Goal: Task Accomplishment & Management: Manage account settings

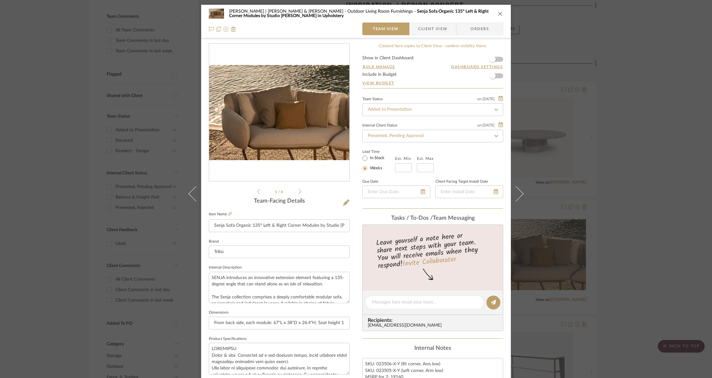
scroll to position [175, 0]
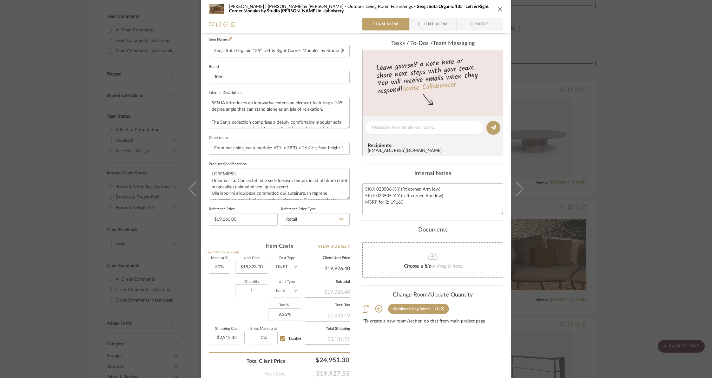
click at [498, 9] on icon "close" at bounding box center [500, 8] width 5 height 5
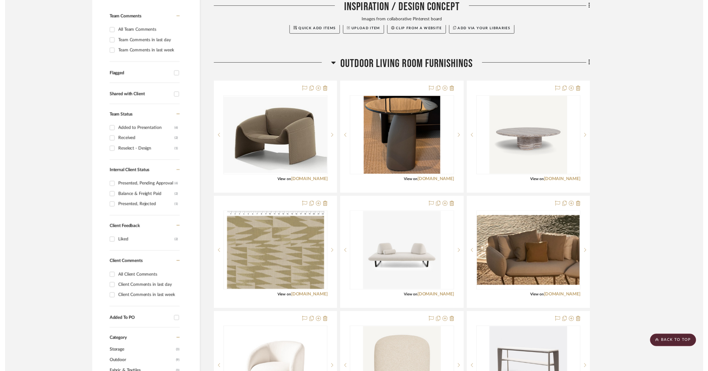
scroll to position [180, 11]
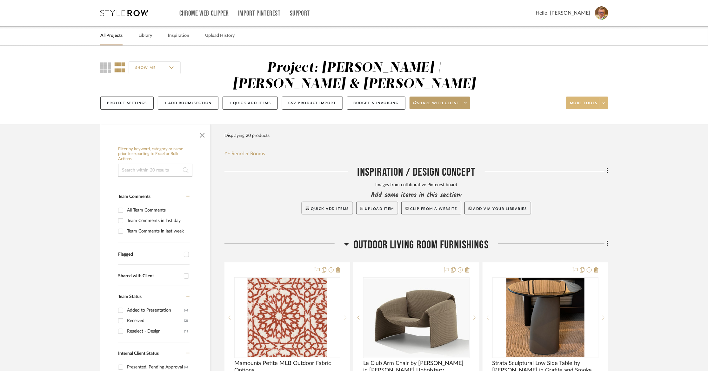
click at [604, 98] on span at bounding box center [603, 103] width 9 height 10
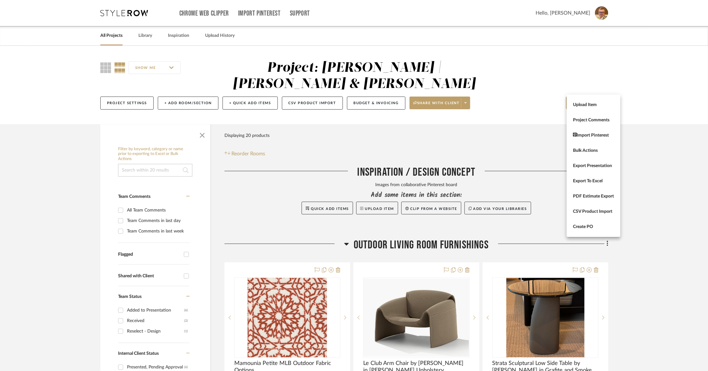
click at [657, 155] on div at bounding box center [354, 185] width 708 height 371
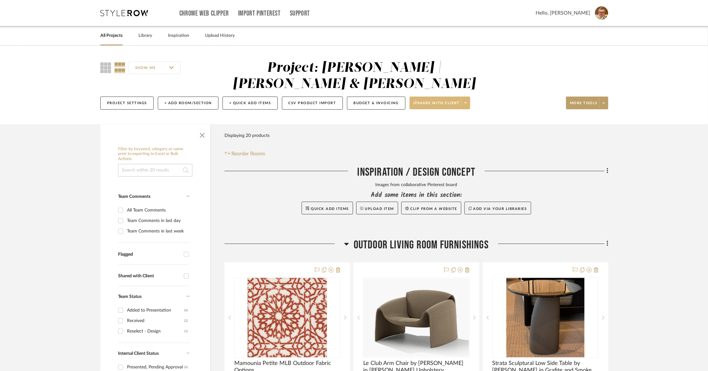
click at [464, 101] on icon at bounding box center [465, 102] width 2 height 3
click at [425, 136] on span "View Dashboard Settings" at bounding box center [442, 134] width 54 height 5
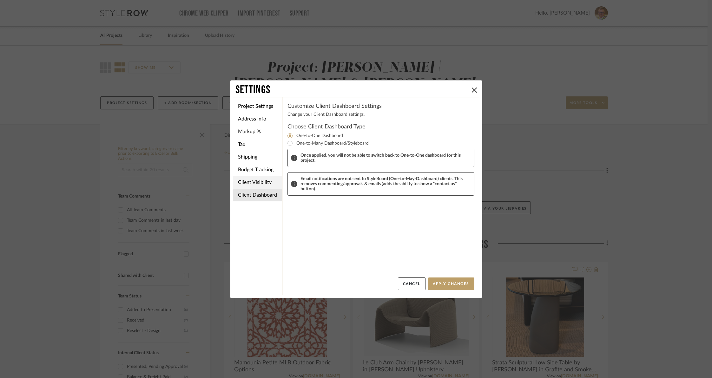
click at [254, 179] on li "Client Visibility" at bounding box center [257, 182] width 49 height 13
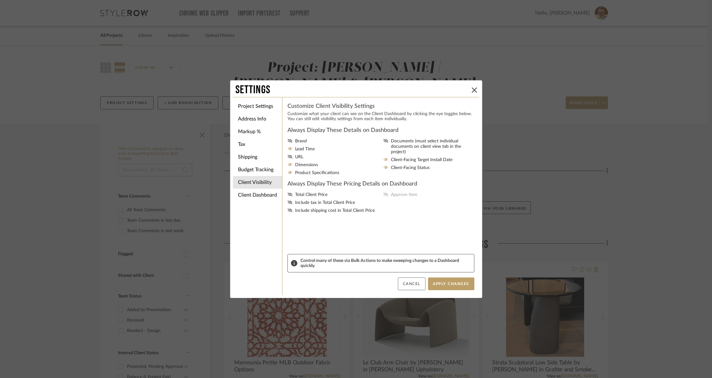
click at [413, 284] on button "Cancel" at bounding box center [412, 284] width 28 height 13
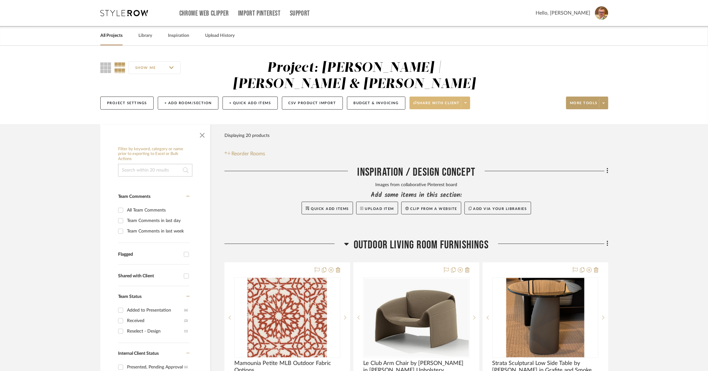
click at [346, 243] on icon at bounding box center [346, 244] width 4 height 3
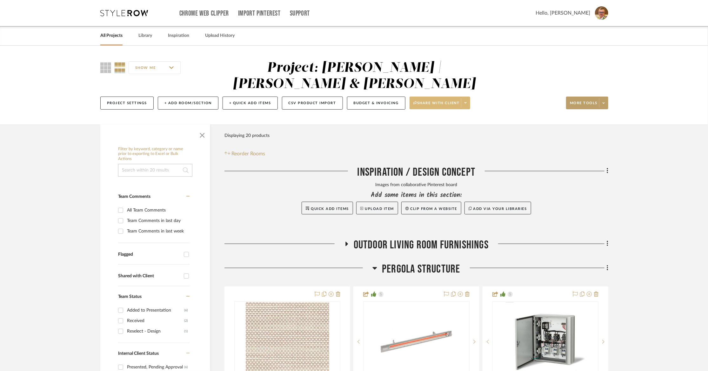
click at [345, 242] on icon at bounding box center [346, 244] width 3 height 4
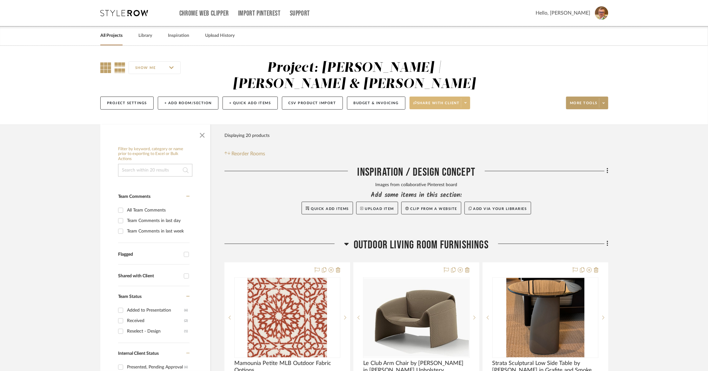
click at [106, 66] on icon at bounding box center [105, 67] width 11 height 11
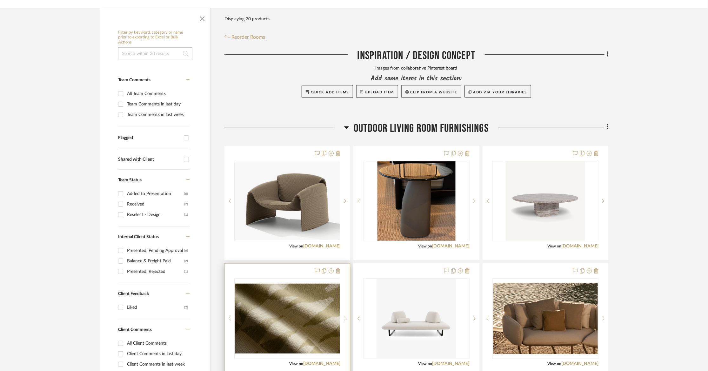
scroll to position [142, 0]
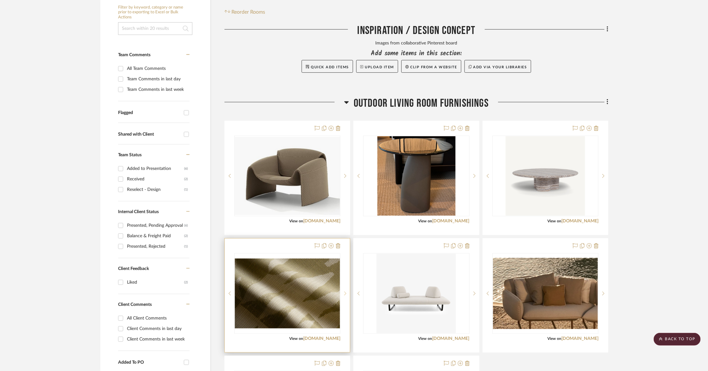
click at [344, 291] on icon at bounding box center [345, 293] width 2 height 4
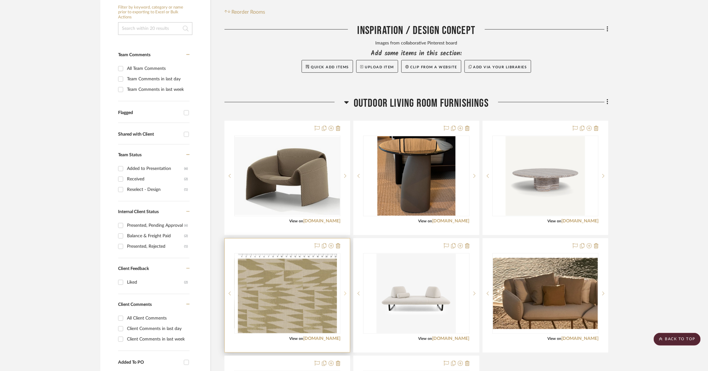
click at [344, 291] on icon at bounding box center [345, 293] width 2 height 4
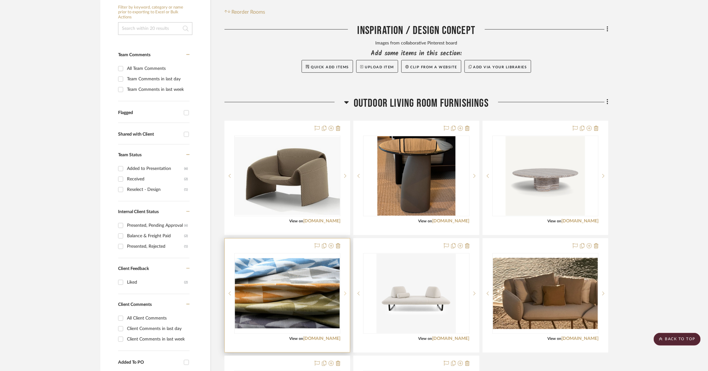
click at [344, 291] on icon at bounding box center [345, 293] width 2 height 4
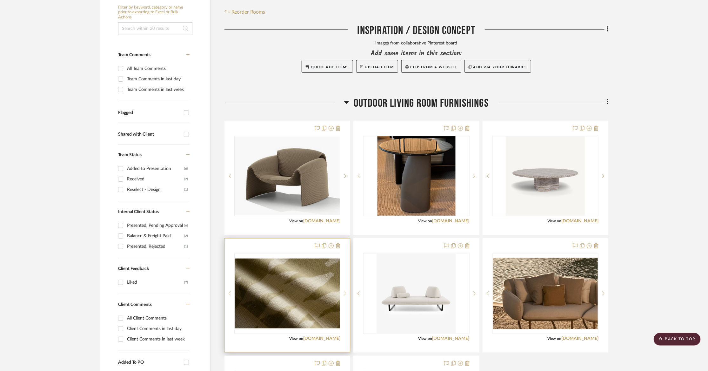
click at [344, 291] on icon at bounding box center [345, 293] width 2 height 4
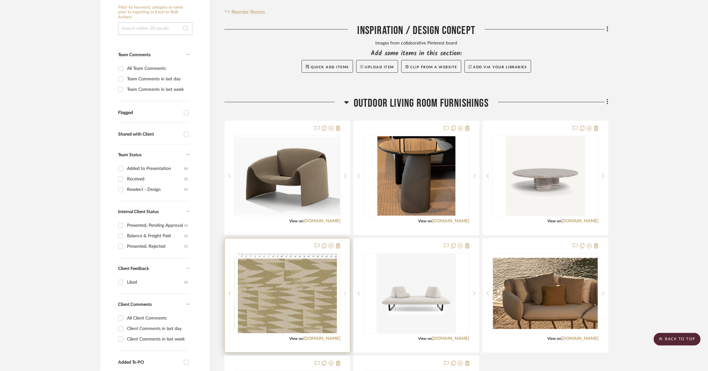
click at [344, 291] on icon at bounding box center [345, 293] width 2 height 4
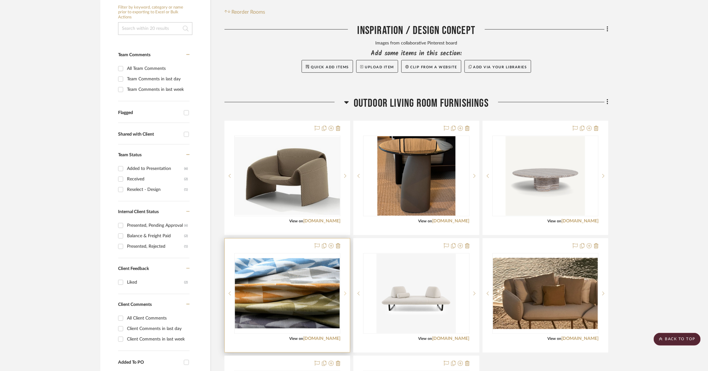
click at [344, 291] on icon at bounding box center [345, 293] width 2 height 4
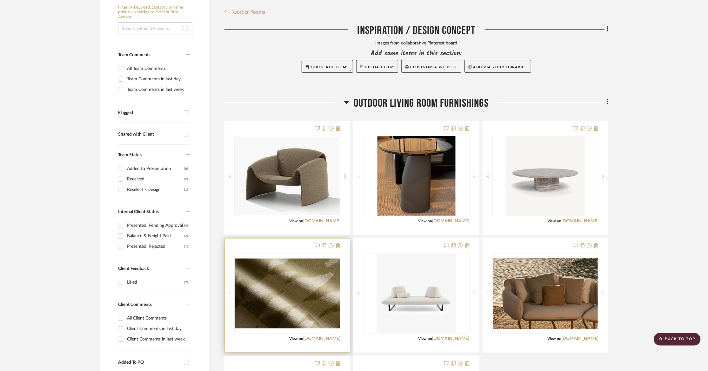
click at [344, 291] on icon at bounding box center [345, 293] width 2 height 4
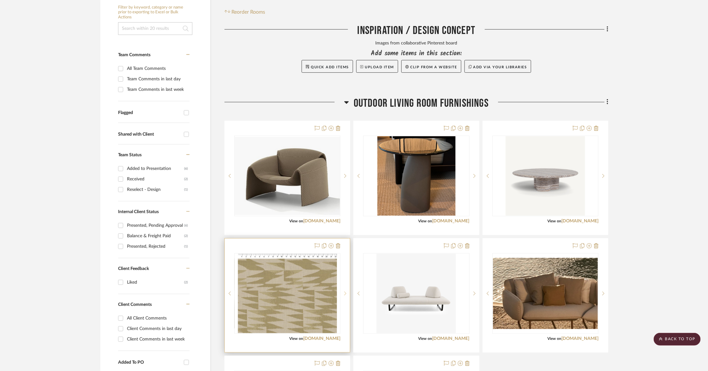
click at [344, 291] on icon at bounding box center [345, 293] width 2 height 4
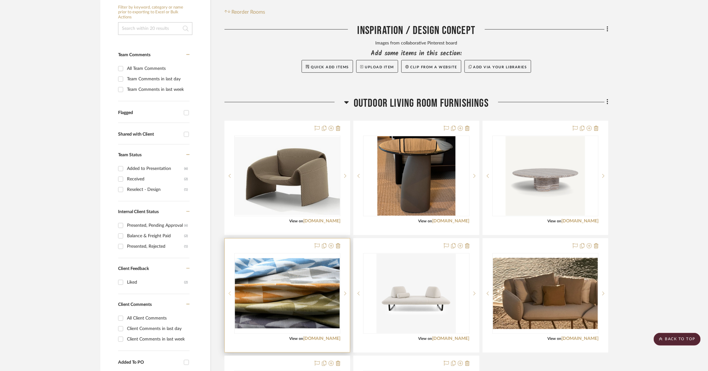
click at [230, 291] on icon at bounding box center [230, 293] width 2 height 4
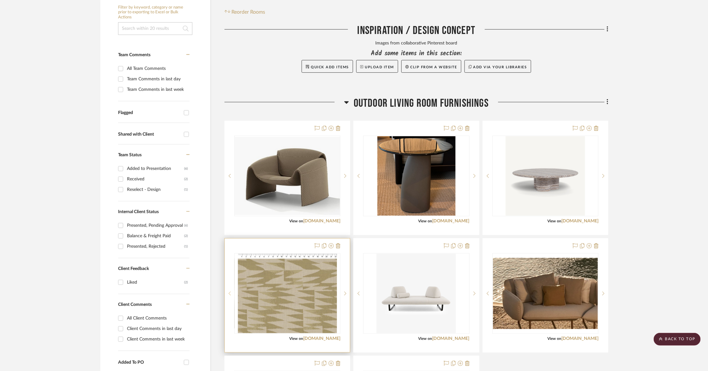
click at [230, 291] on icon at bounding box center [230, 293] width 2 height 4
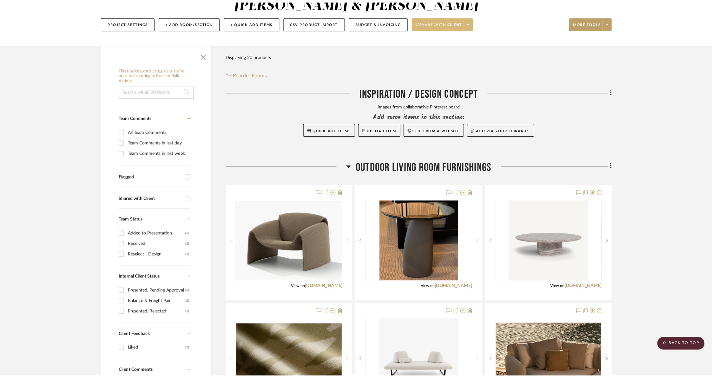
scroll to position [0, 0]
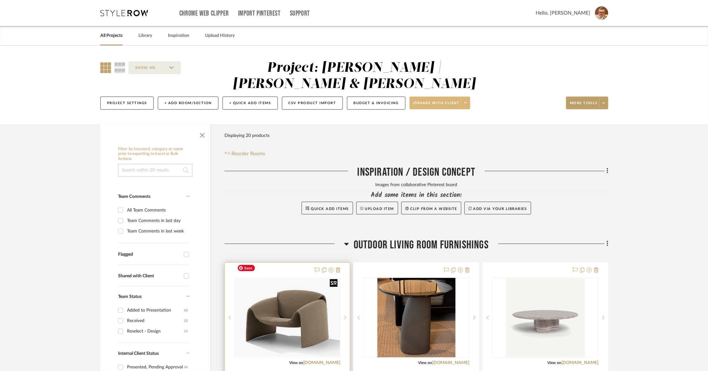
click at [278, 299] on img "0" at bounding box center [287, 317] width 105 height 78
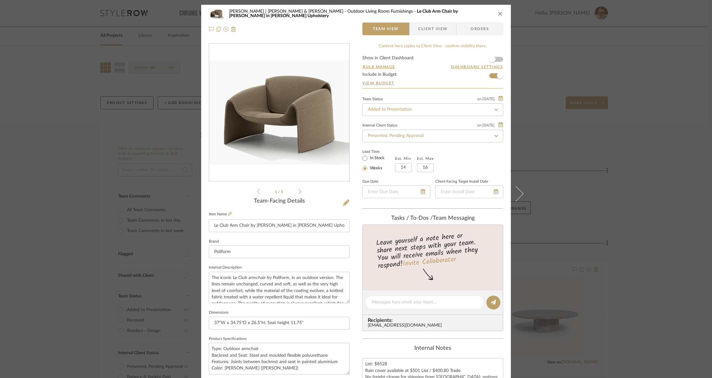
click at [433, 26] on span "Client View" at bounding box center [432, 29] width 29 height 13
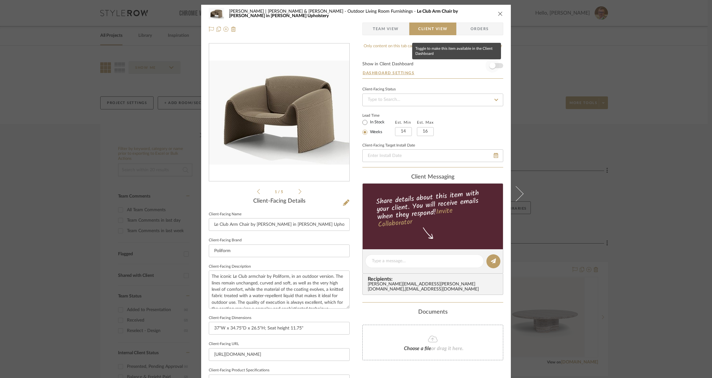
click at [491, 66] on span "button" at bounding box center [493, 66] width 6 height 6
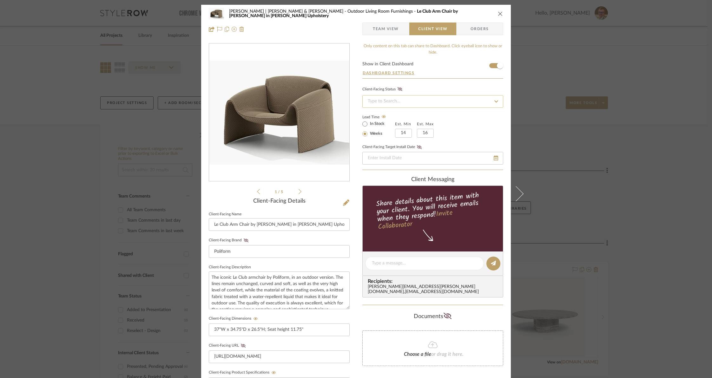
click at [476, 103] on input at bounding box center [433, 101] width 141 height 13
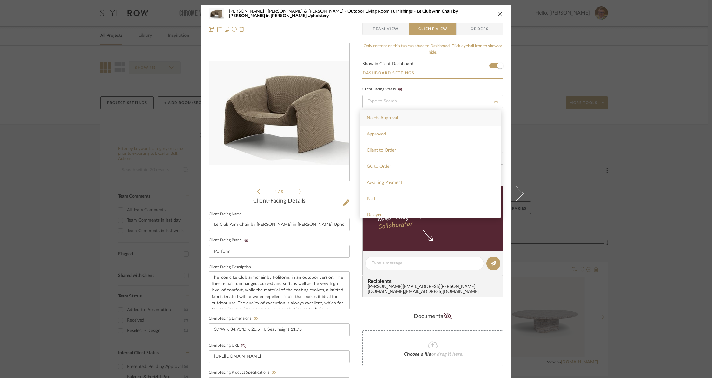
click at [390, 118] on span "Needs Approval" at bounding box center [382, 118] width 31 height 4
type input "10/14/2025"
type input "Needs Approval"
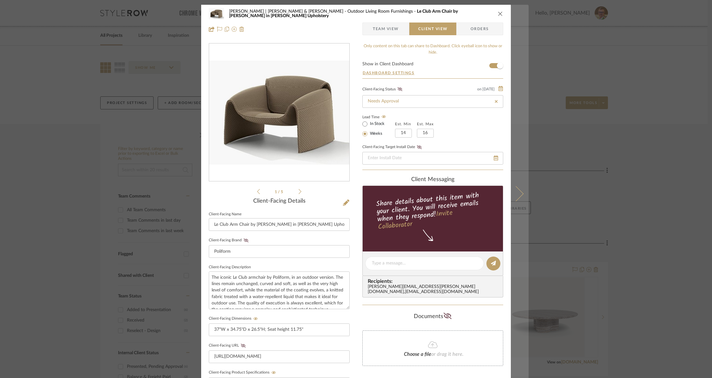
click at [517, 194] on icon at bounding box center [516, 193] width 15 height 15
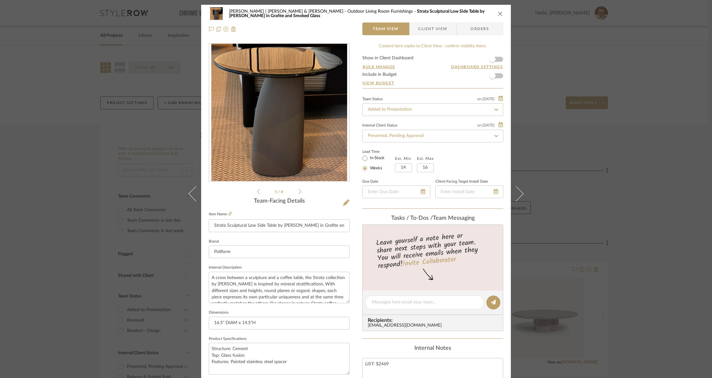
click at [436, 27] on span "Client View" at bounding box center [432, 29] width 29 height 13
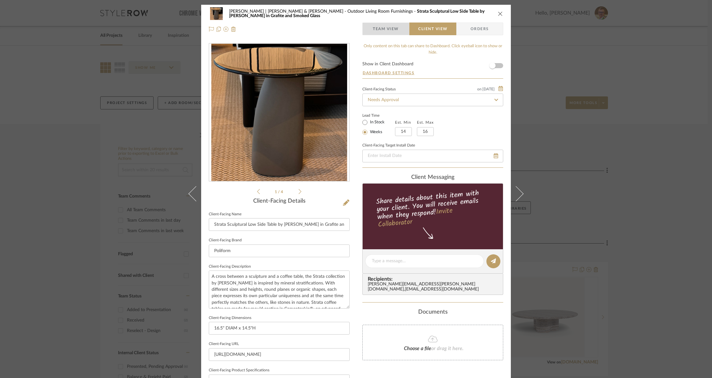
click at [370, 25] on span "button" at bounding box center [368, 29] width 10 height 13
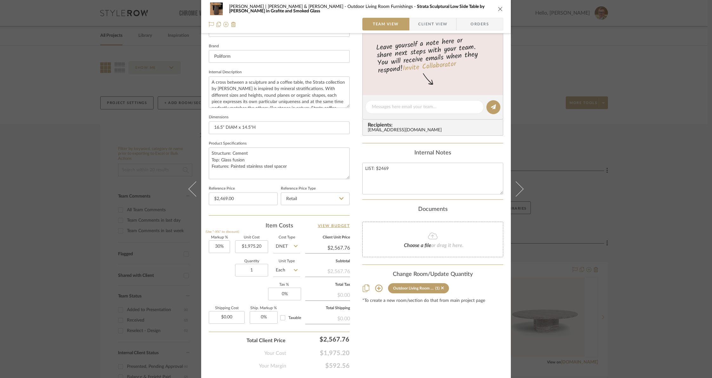
scroll to position [210, 0]
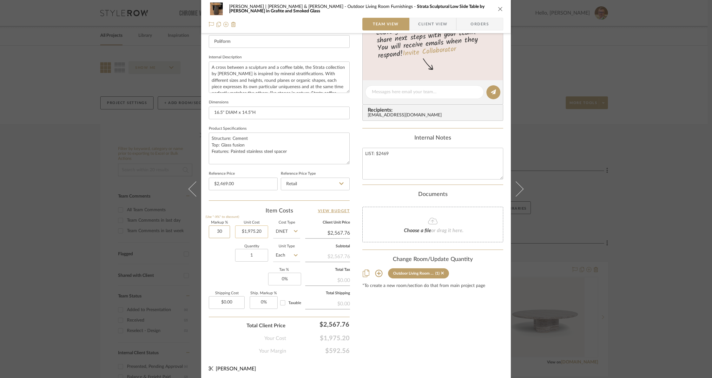
drag, startPoint x: 213, startPoint y: 228, endPoint x: 246, endPoint y: 230, distance: 33.4
click at [246, 230] on div "Markup % (Use "-X%" to discount) 30 Unit Cost $1,975.20 Cost Type DNET Client U…" at bounding box center [279, 267] width 141 height 93
type input "40%"
type input "1975.20"
type input "$2,765.28"
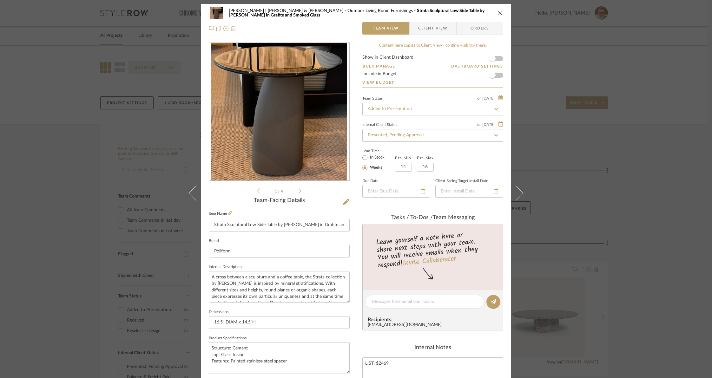
scroll to position [0, 0]
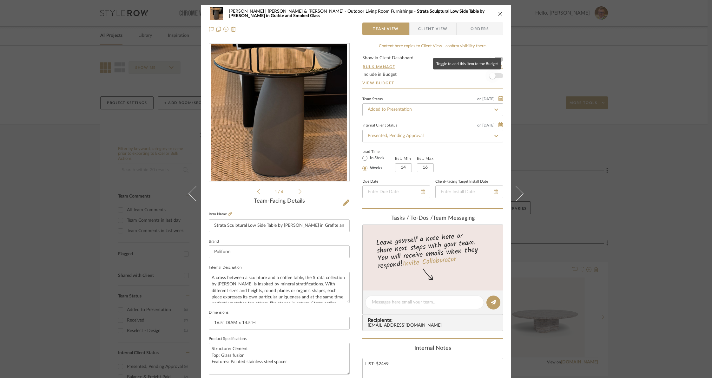
type input "$1,975.20"
click at [490, 75] on span "button" at bounding box center [493, 76] width 6 height 6
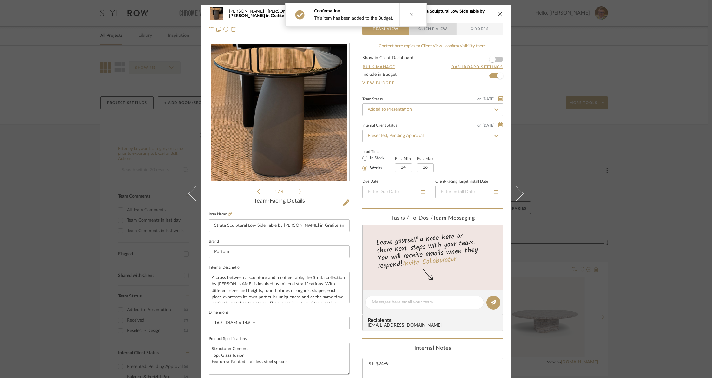
click at [443, 28] on span "Client View" at bounding box center [432, 29] width 29 height 13
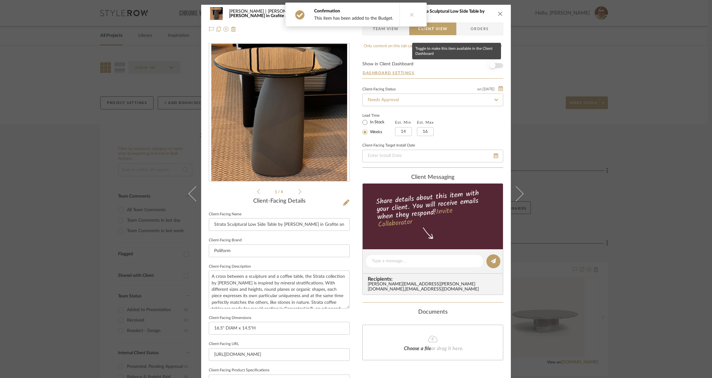
click at [490, 64] on span "button" at bounding box center [493, 66] width 6 height 6
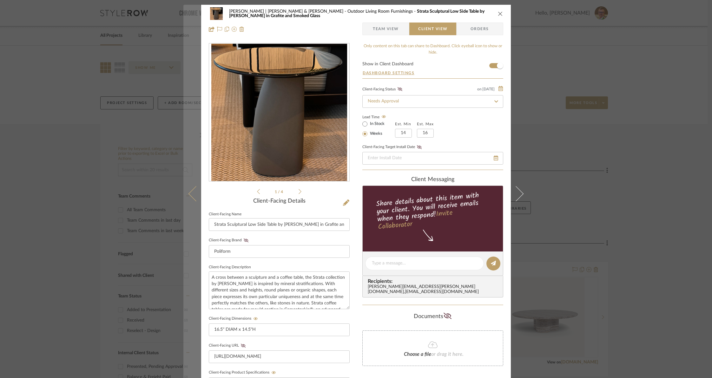
click at [192, 193] on icon at bounding box center [196, 193] width 15 height 15
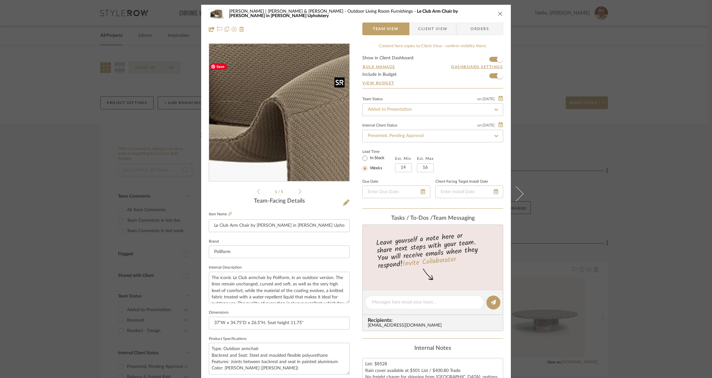
click at [293, 109] on img "0" at bounding box center [279, 113] width 140 height 104
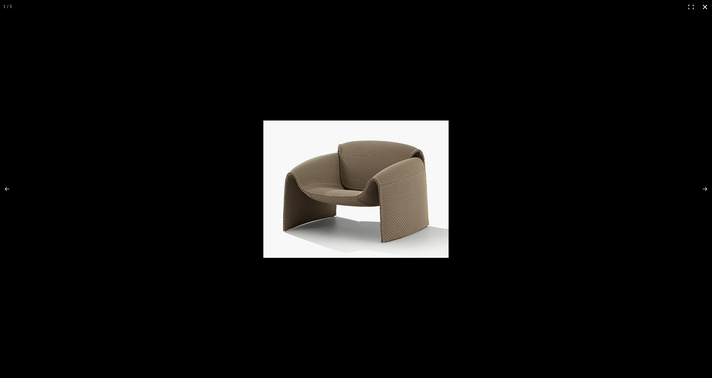
click at [706, 6] on button at bounding box center [705, 7] width 14 height 14
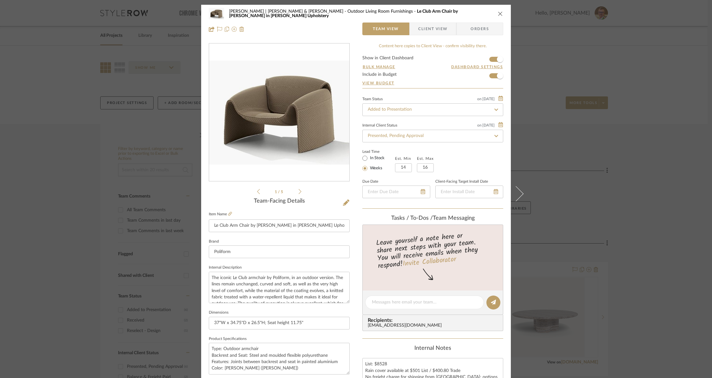
click at [432, 26] on span "Client View" at bounding box center [432, 29] width 29 height 13
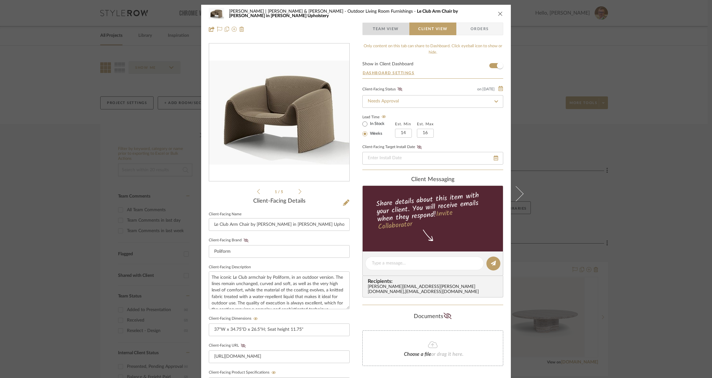
click at [393, 30] on span "Team View" at bounding box center [386, 29] width 26 height 13
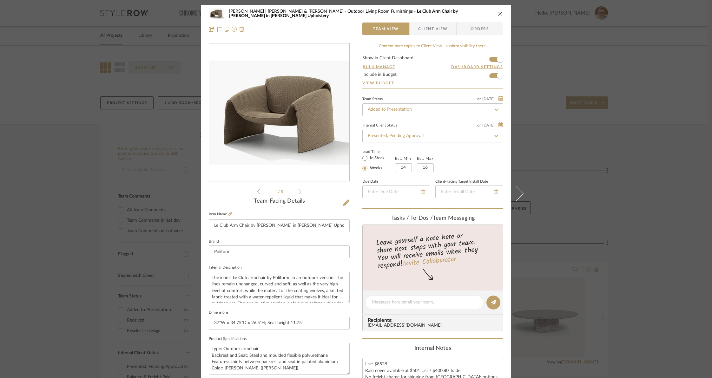
click at [439, 30] on span "Client View" at bounding box center [432, 29] width 29 height 13
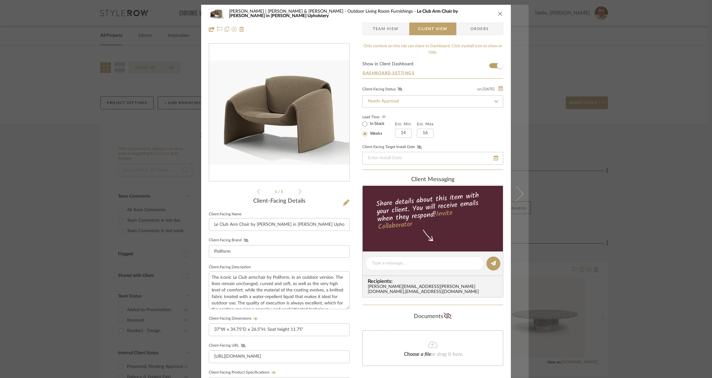
click at [518, 190] on icon at bounding box center [516, 193] width 15 height 15
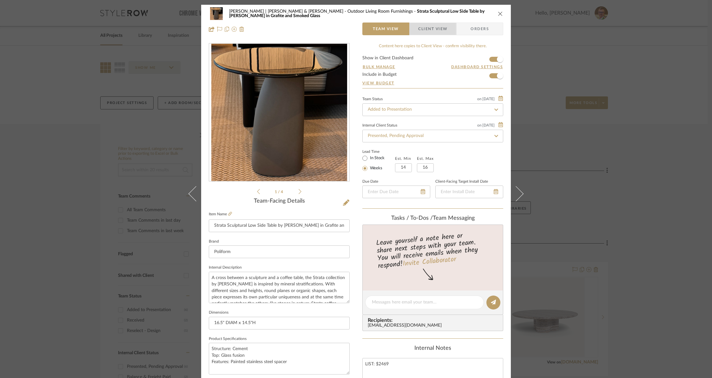
click at [424, 26] on span "Client View" at bounding box center [432, 29] width 29 height 13
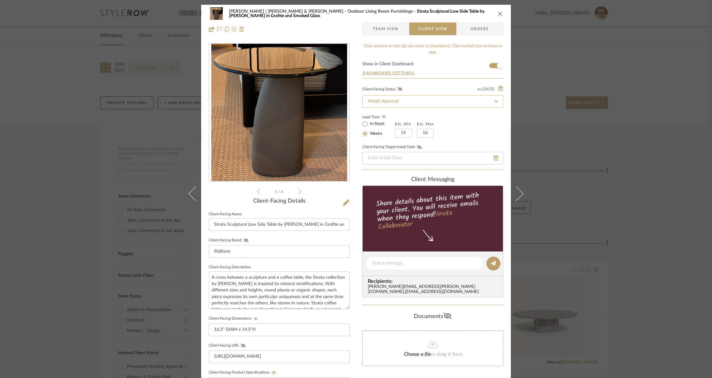
click at [424, 103] on input "Needs Approval" at bounding box center [433, 101] width 141 height 13
click at [430, 91] on div "Client-Facing Status on 10/12/2025" at bounding box center [433, 89] width 141 height 7
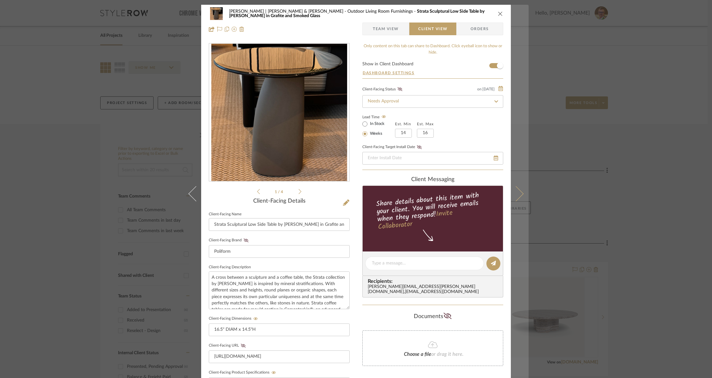
click at [520, 193] on icon at bounding box center [516, 193] width 15 height 15
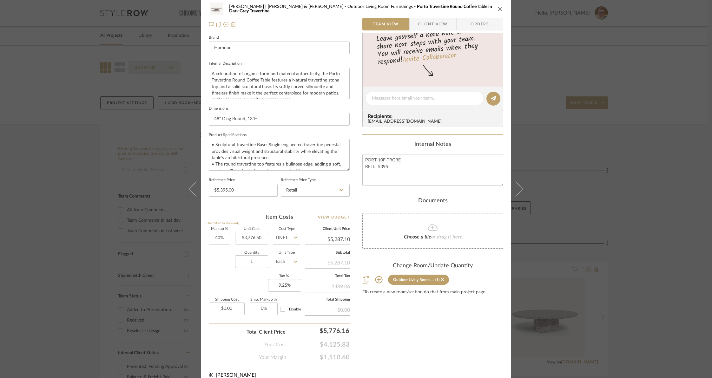
scroll to position [210, 0]
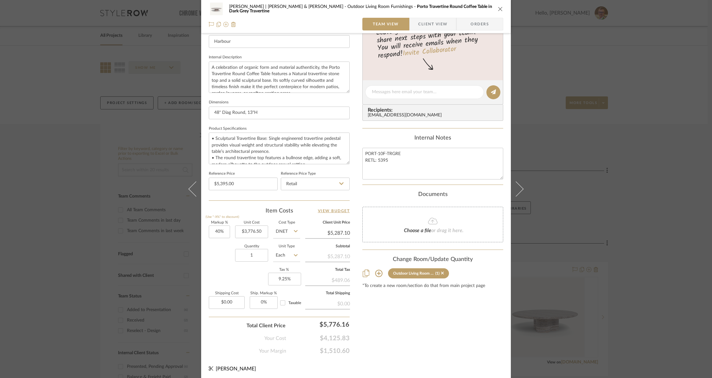
click at [425, 20] on span "Client View" at bounding box center [432, 24] width 29 height 13
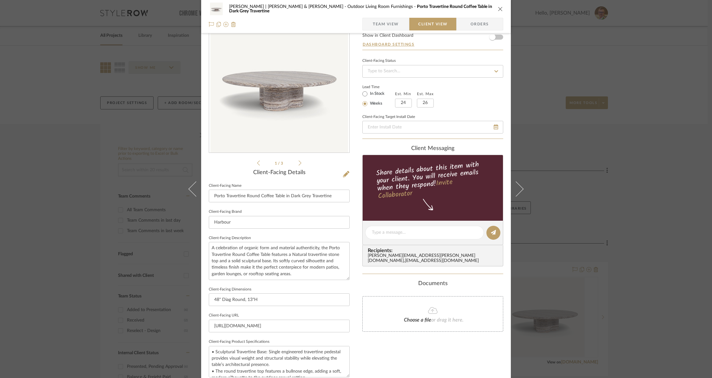
scroll to position [0, 0]
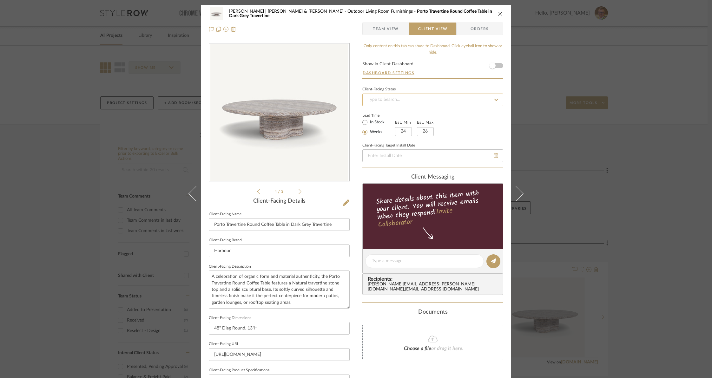
click at [428, 96] on input at bounding box center [433, 100] width 141 height 13
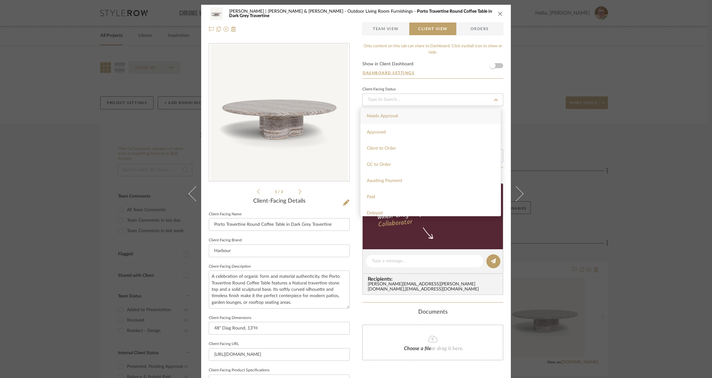
click at [372, 114] on span "Needs Approval" at bounding box center [382, 116] width 31 height 4
type input "10/14/2025"
type input "Needs Approval"
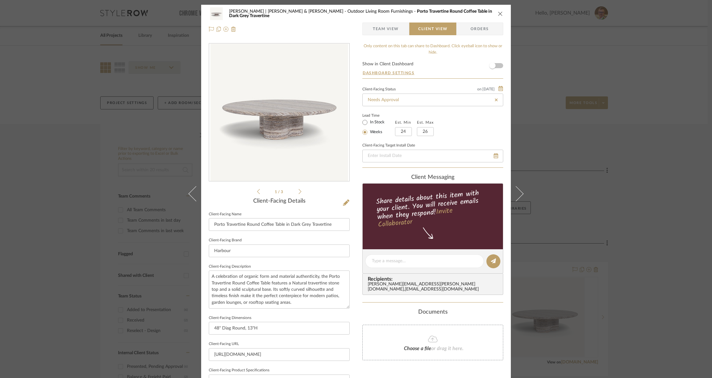
click at [377, 31] on span "Team View" at bounding box center [386, 29] width 26 height 13
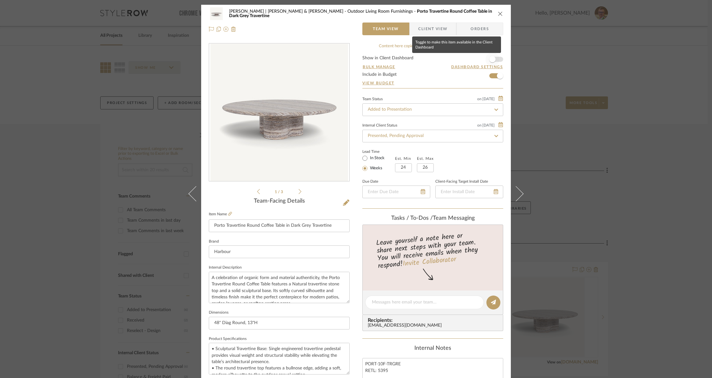
click at [490, 57] on span "button" at bounding box center [493, 59] width 6 height 6
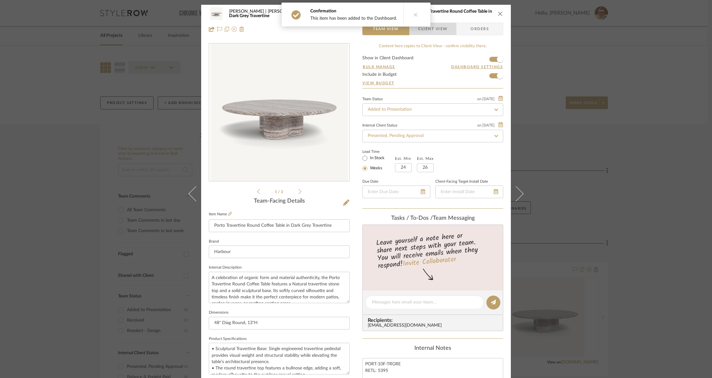
click at [437, 29] on span "Client View" at bounding box center [432, 29] width 29 height 13
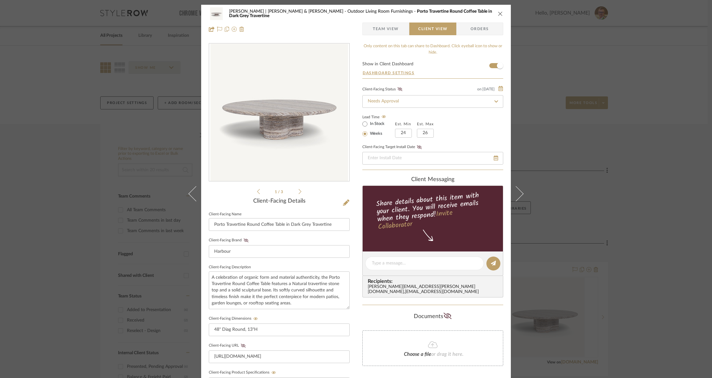
click at [498, 13] on icon "close" at bounding box center [500, 13] width 5 height 5
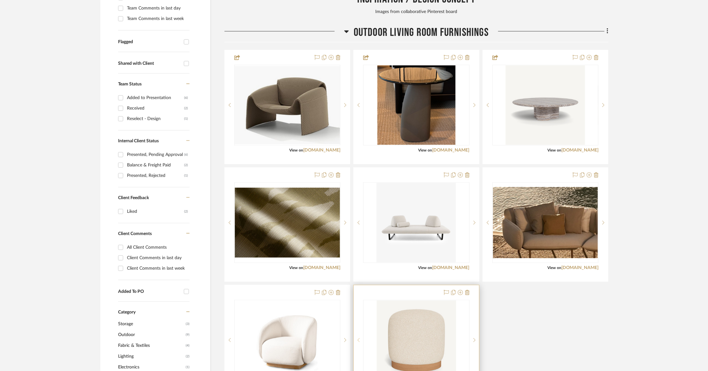
scroll to position [264, 0]
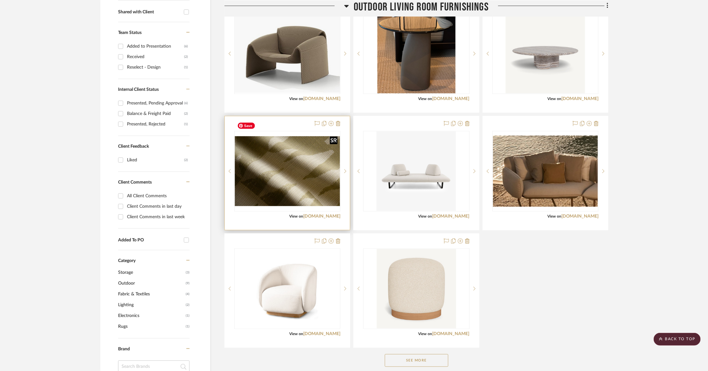
click at [297, 158] on img "0" at bounding box center [287, 171] width 105 height 70
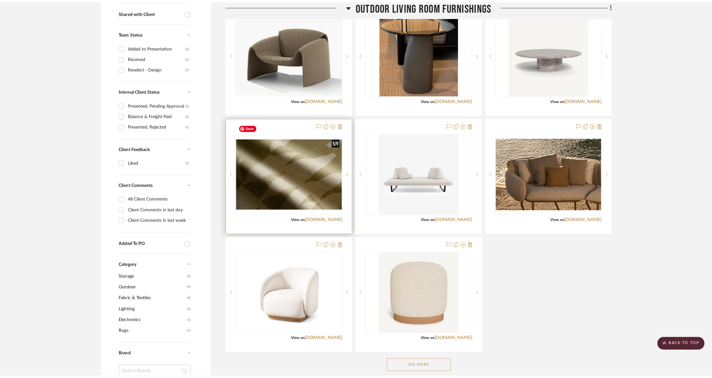
scroll to position [0, 0]
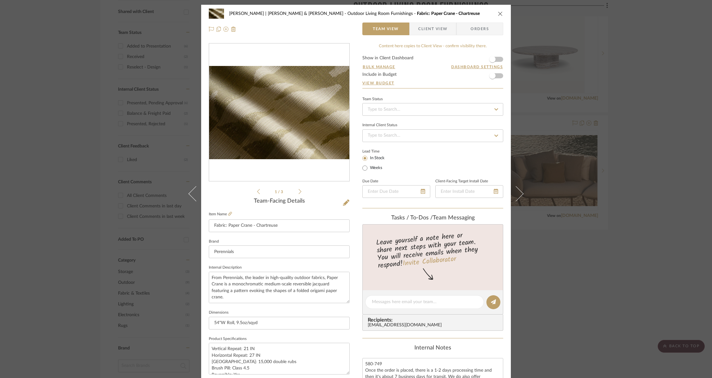
click at [439, 26] on span "Client View" at bounding box center [432, 29] width 29 height 13
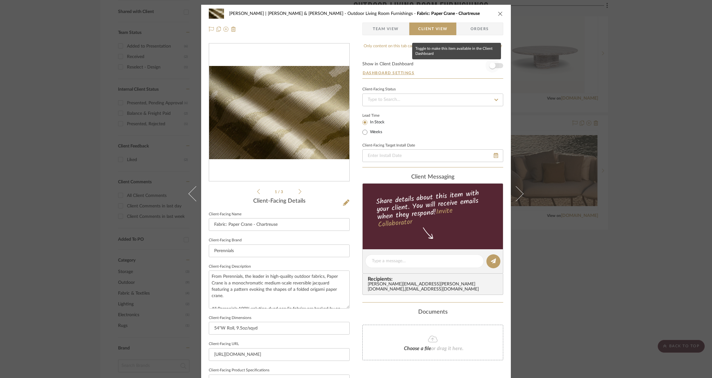
click at [491, 68] on span "button" at bounding box center [493, 66] width 6 height 6
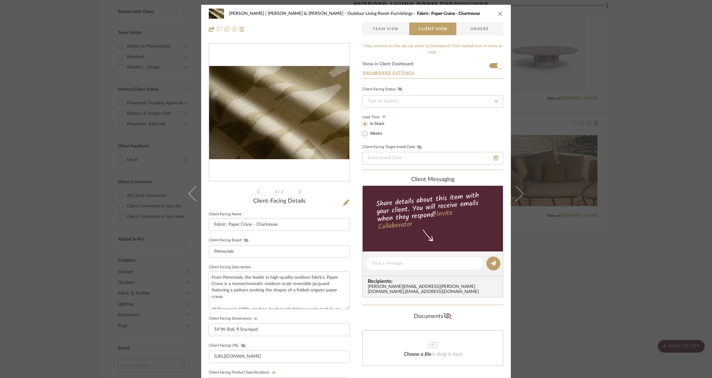
click at [393, 26] on span "Team View" at bounding box center [386, 29] width 26 height 13
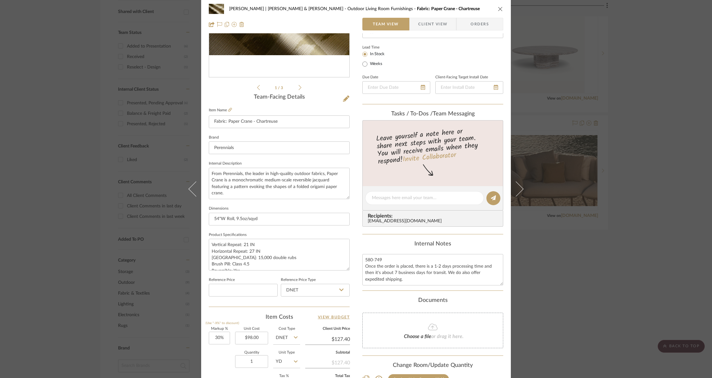
scroll to position [210, 0]
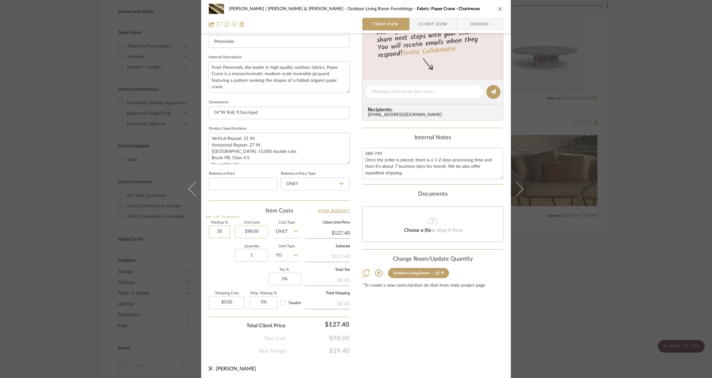
drag, startPoint x: 209, startPoint y: 227, endPoint x: 246, endPoint y: 230, distance: 37.0
click at [246, 230] on div "Markup % (Use "-X%" to discount) 30 Unit Cost $98.00 Cost Type DNET Client Unit…" at bounding box center [279, 267] width 141 height 93
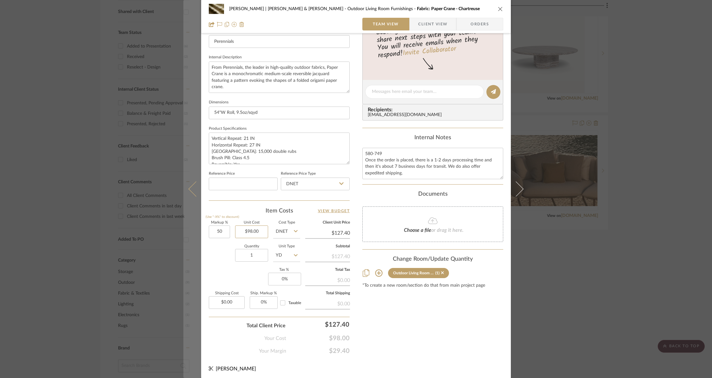
type input "50%"
type input "98.00"
type input "$147.00"
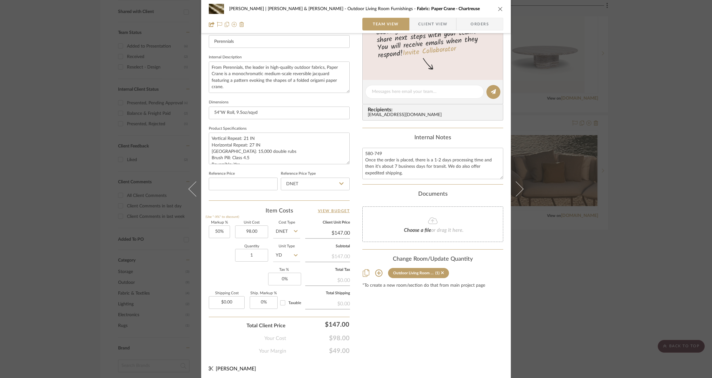
type input "$98.00"
click at [432, 25] on span "Client View" at bounding box center [432, 24] width 29 height 13
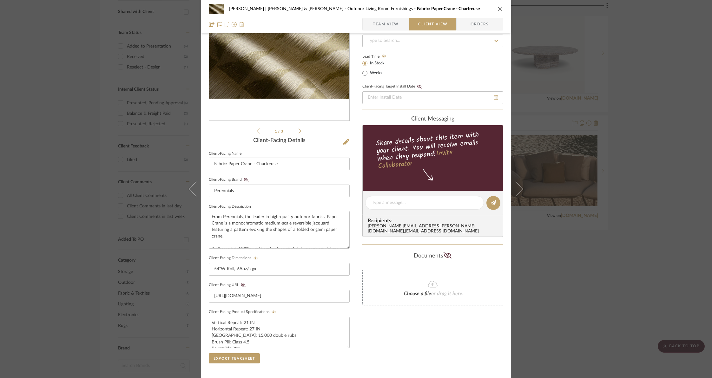
scroll to position [0, 0]
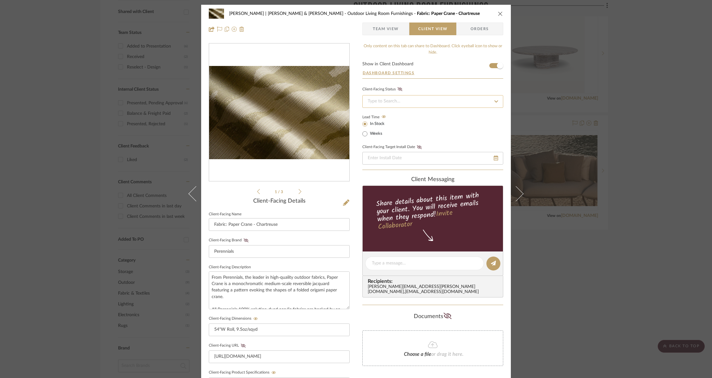
click at [433, 99] on input at bounding box center [433, 101] width 141 height 13
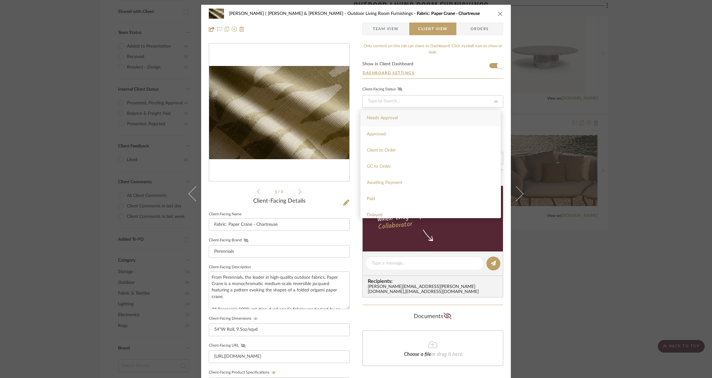
click at [400, 120] on div "Needs Approval" at bounding box center [431, 118] width 140 height 16
type input "10/14/2025"
type input "Needs Approval"
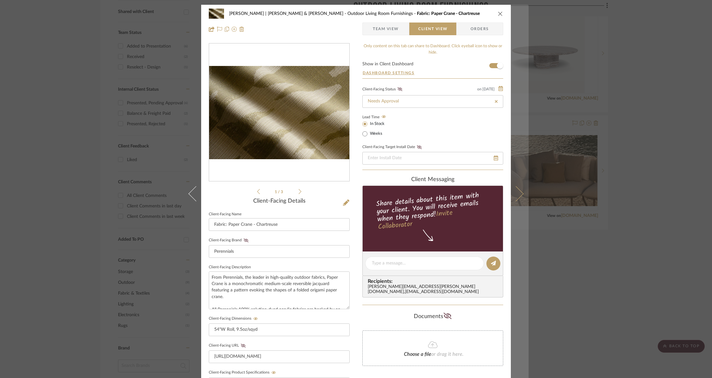
click at [515, 191] on icon at bounding box center [516, 193] width 15 height 15
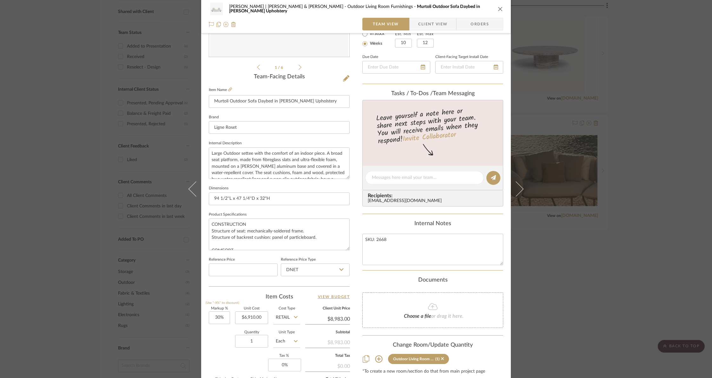
scroll to position [169, 0]
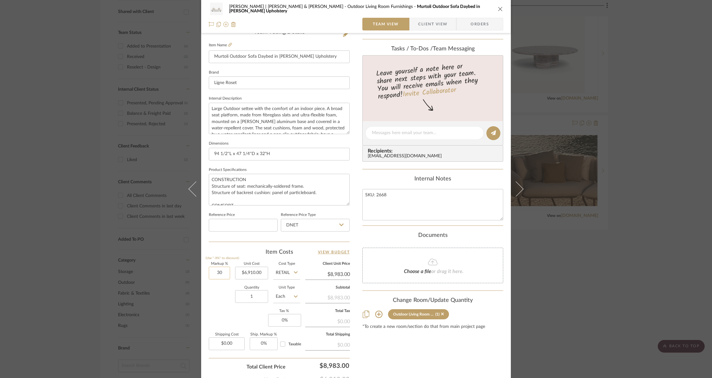
drag, startPoint x: 207, startPoint y: 270, endPoint x: 223, endPoint y: 270, distance: 16.8
click at [223, 270] on input "30" at bounding box center [219, 273] width 21 height 13
type input "40%"
type input "6910.00"
type input "$9,674.00"
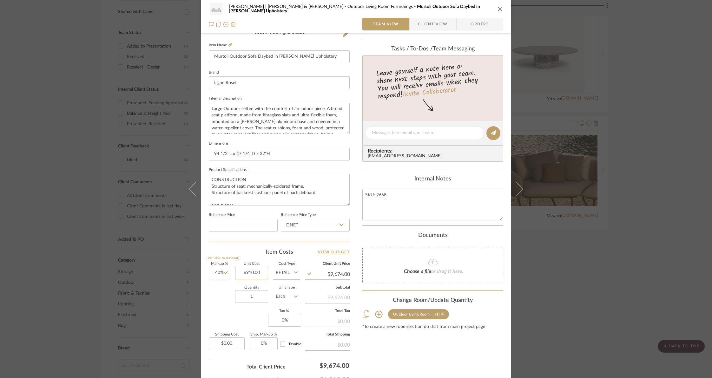
scroll to position [0, 0]
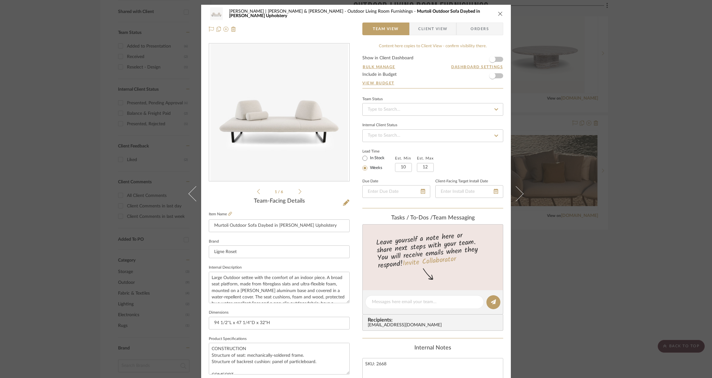
type input "$6,910.00"
click at [425, 29] on span "Client View" at bounding box center [432, 29] width 29 height 13
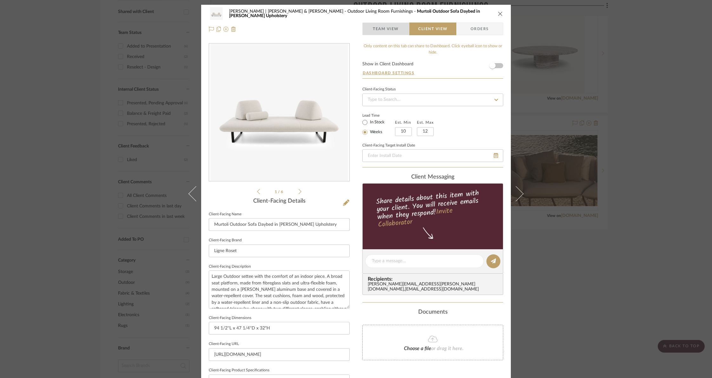
click at [381, 30] on span "Team View" at bounding box center [386, 29] width 26 height 13
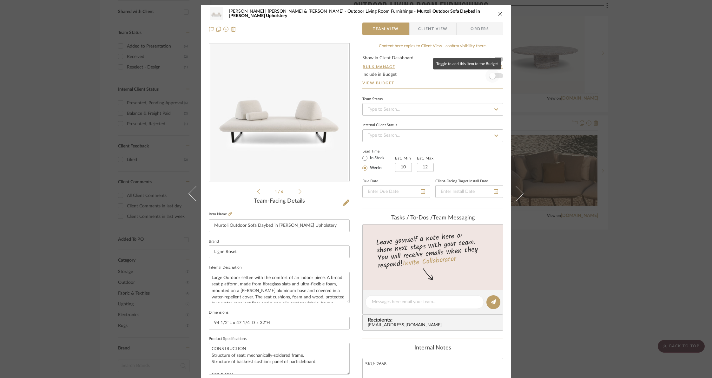
click at [491, 77] on span "button" at bounding box center [493, 76] width 6 height 6
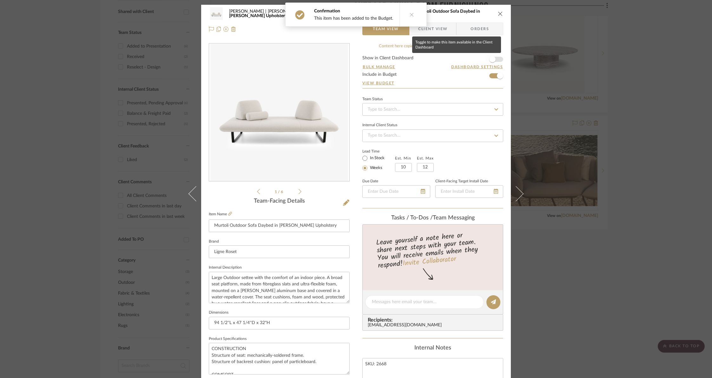
click at [490, 57] on span "button" at bounding box center [493, 59] width 6 height 6
click at [436, 32] on span "Client View" at bounding box center [432, 29] width 29 height 13
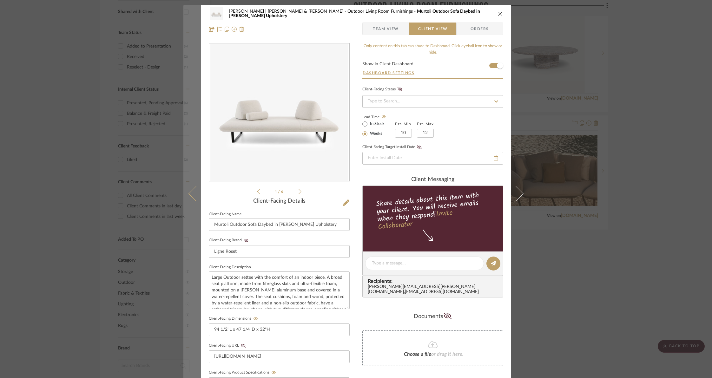
click at [190, 191] on icon at bounding box center [196, 193] width 15 height 15
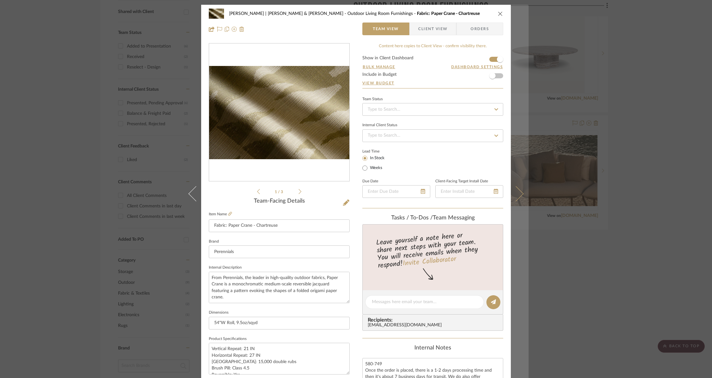
click at [517, 193] on icon at bounding box center [516, 193] width 15 height 15
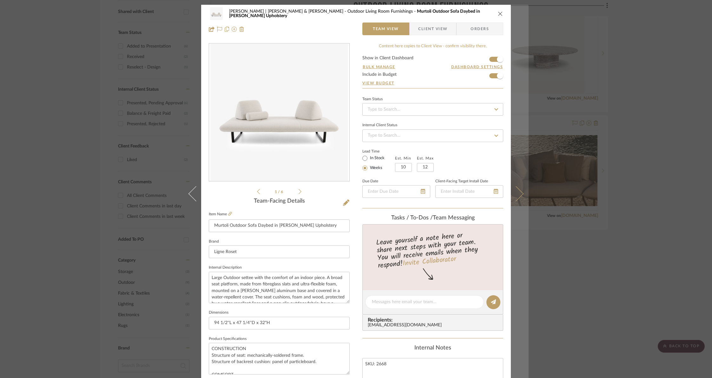
click at [518, 192] on icon at bounding box center [516, 193] width 15 height 15
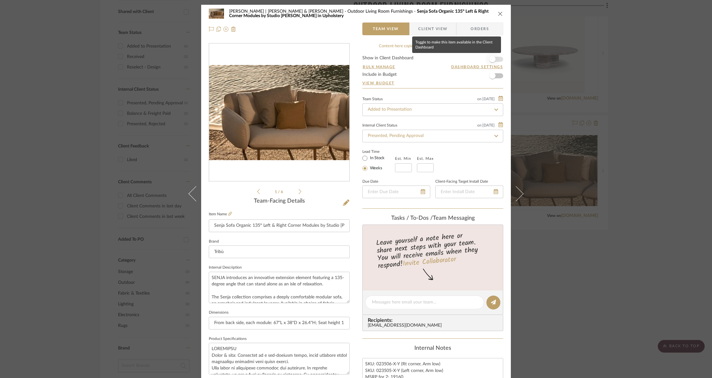
click at [492, 58] on span "button" at bounding box center [493, 59] width 6 height 6
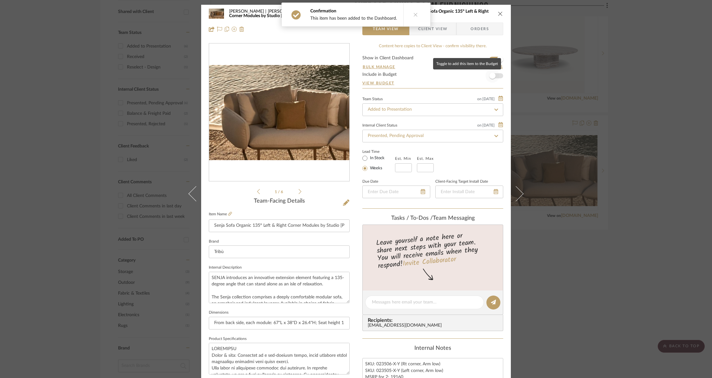
click at [492, 74] on span "button" at bounding box center [493, 76] width 6 height 6
click at [445, 30] on span "Client View" at bounding box center [433, 29] width 46 height 13
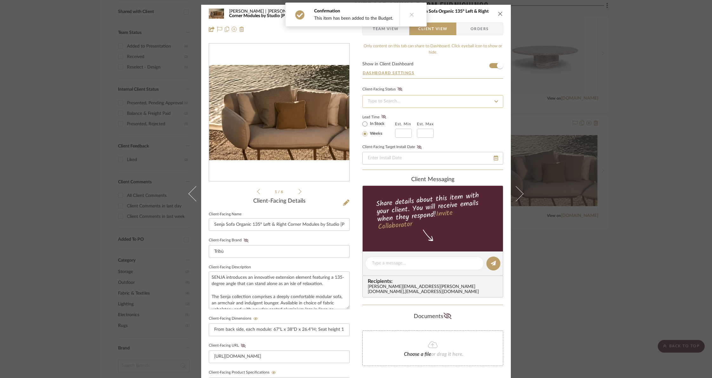
click at [426, 101] on input at bounding box center [433, 101] width 141 height 13
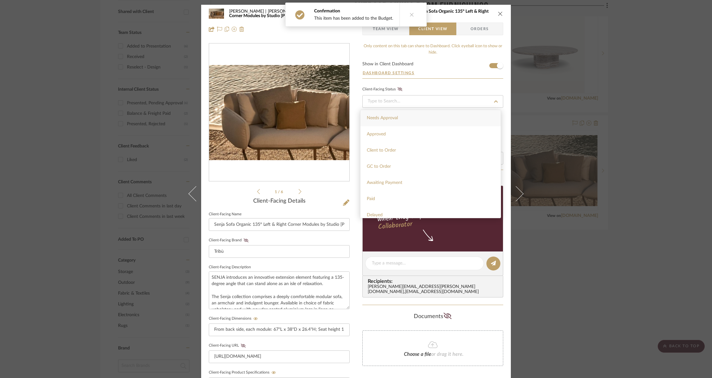
click at [401, 116] on div "Needs Approval" at bounding box center [431, 118] width 140 height 16
type input "10/14/2025"
type input "Needs Approval"
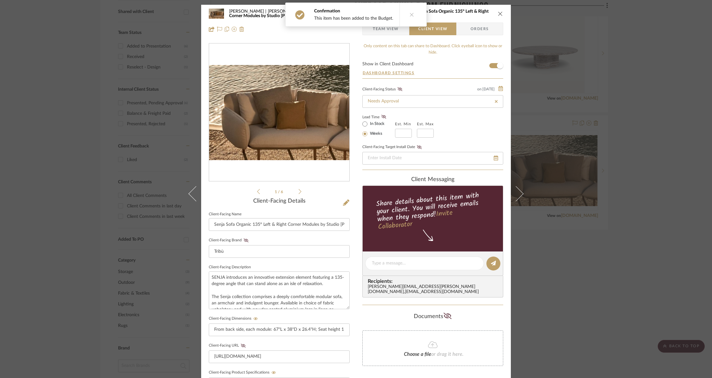
click at [375, 312] on div "Documents" at bounding box center [433, 317] width 141 height 10
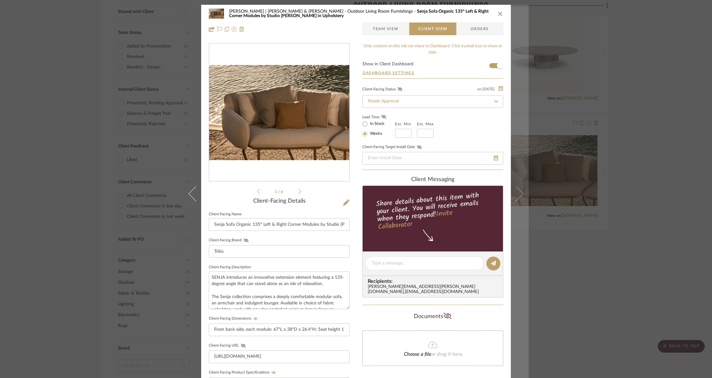
click at [517, 193] on icon at bounding box center [516, 193] width 15 height 15
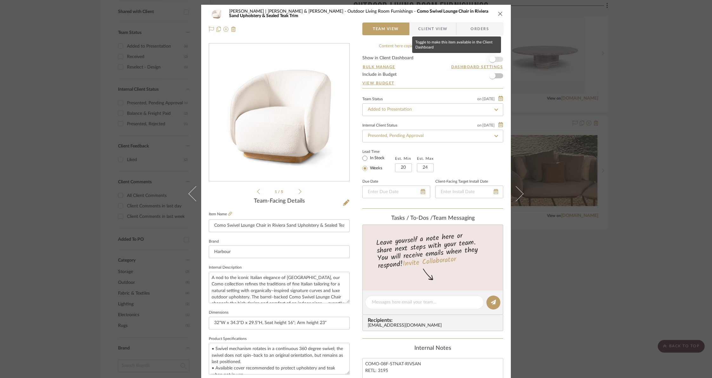
click at [491, 59] on span "button" at bounding box center [493, 59] width 6 height 6
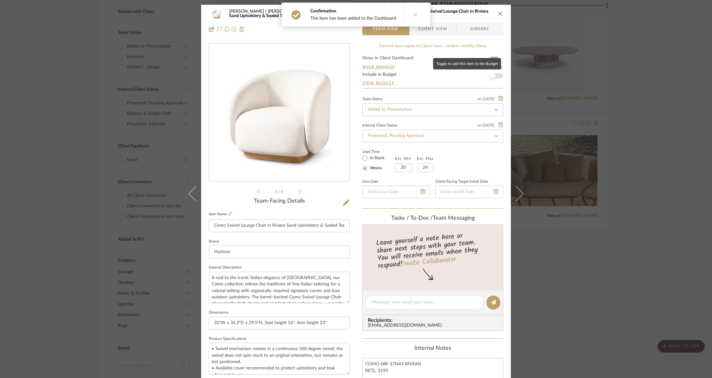
click at [494, 76] on span "button" at bounding box center [493, 76] width 14 height 14
click at [443, 30] on span "Client View" at bounding box center [432, 29] width 29 height 13
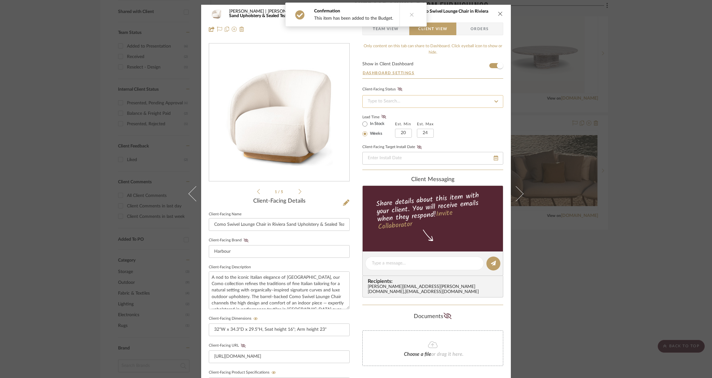
click at [455, 98] on input at bounding box center [433, 101] width 141 height 13
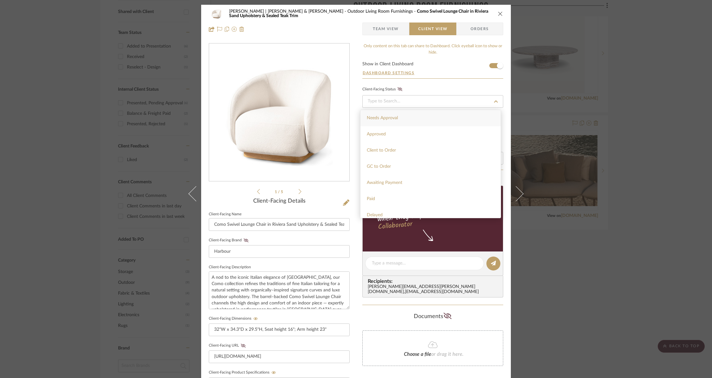
click at [389, 117] on span "Needs Approval" at bounding box center [382, 118] width 31 height 4
type input "10/14/2025"
type input "Needs Approval"
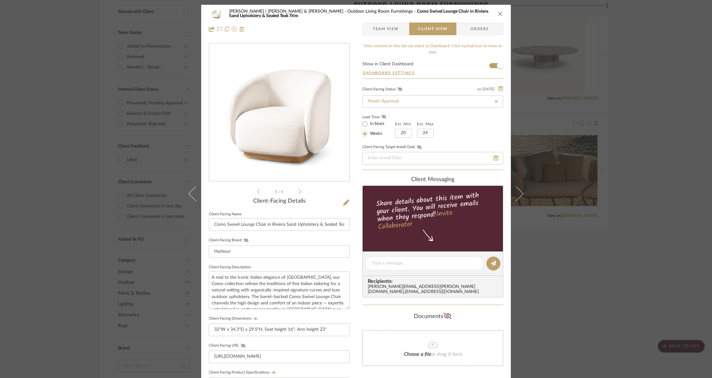
click at [422, 88] on div "Client-Facing Status on 10/14/2025" at bounding box center [433, 89] width 141 height 7
click at [398, 90] on icon at bounding box center [400, 89] width 5 height 4
click at [398, 89] on icon at bounding box center [400, 89] width 4 height 3
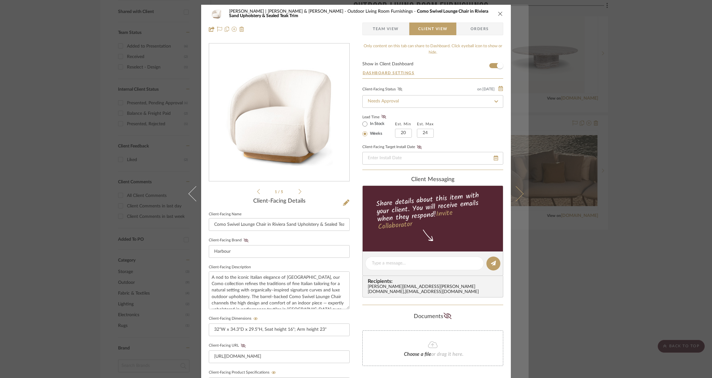
click at [519, 191] on icon at bounding box center [516, 193] width 15 height 15
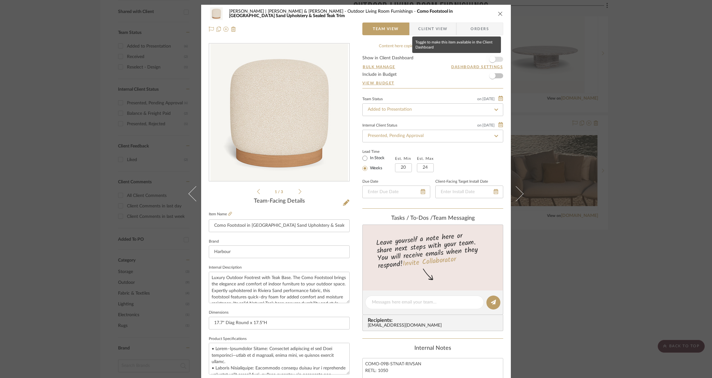
click at [494, 59] on span "button" at bounding box center [493, 59] width 14 height 14
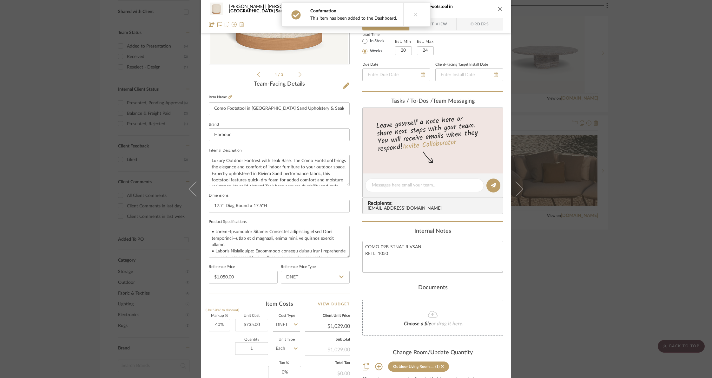
scroll to position [62, 0]
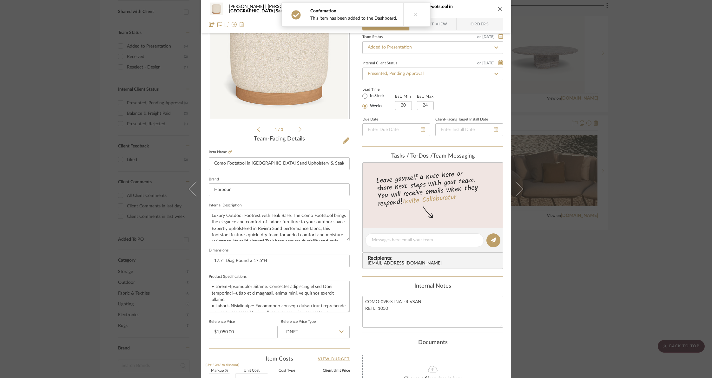
click at [445, 22] on span "Client View" at bounding box center [432, 24] width 29 height 13
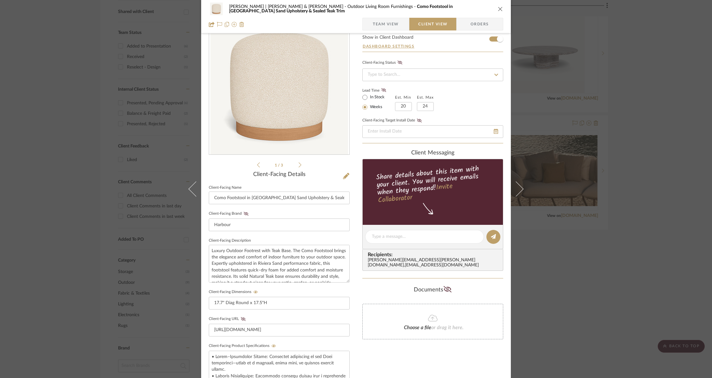
scroll to position [0, 0]
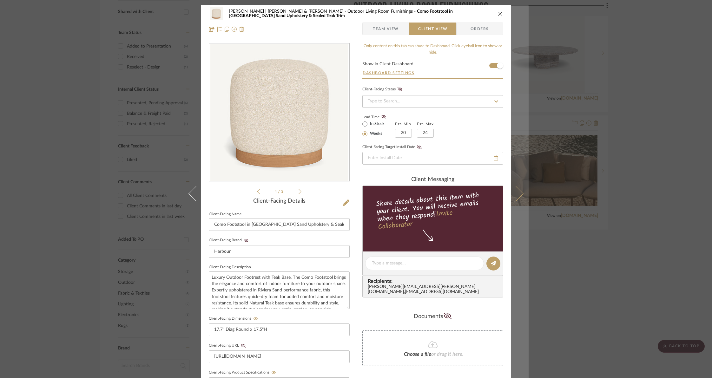
click at [517, 194] on icon at bounding box center [516, 193] width 15 height 15
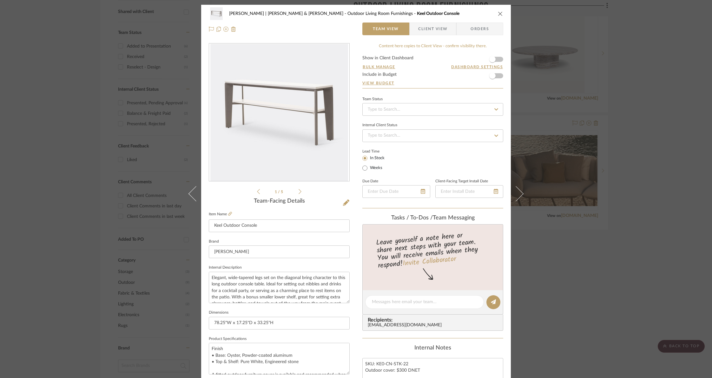
click at [499, 13] on icon "close" at bounding box center [500, 13] width 5 height 5
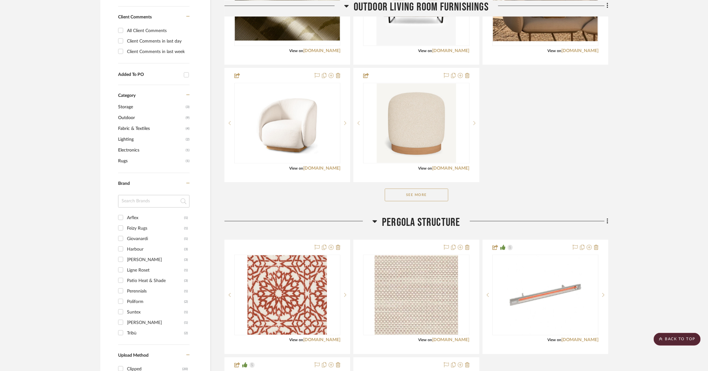
scroll to position [492, 0]
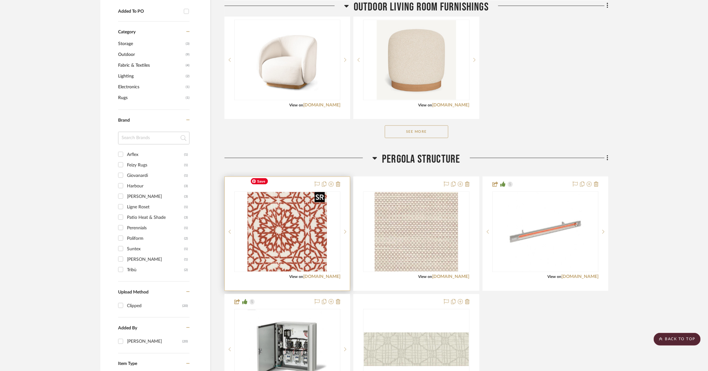
click at [271, 206] on img "0" at bounding box center [287, 231] width 79 height 79
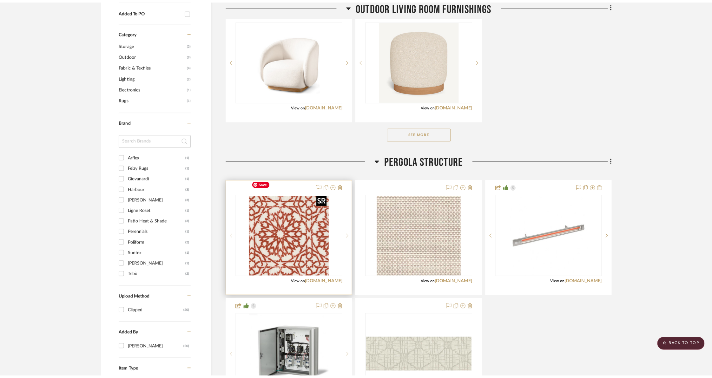
scroll to position [0, 0]
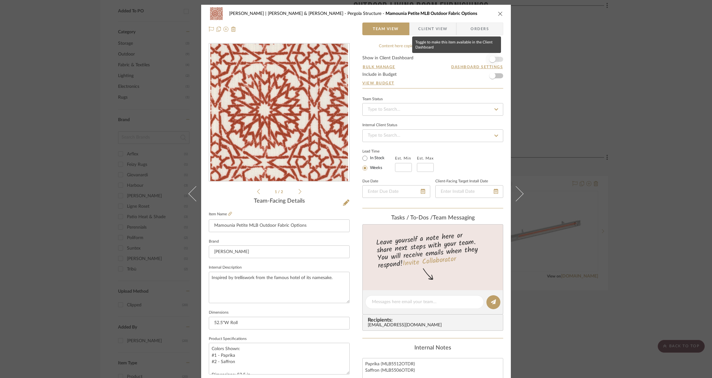
click at [490, 59] on span "button" at bounding box center [493, 59] width 6 height 6
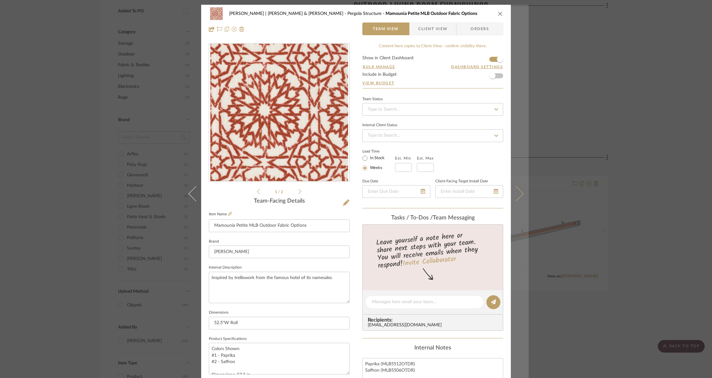
click at [519, 194] on icon at bounding box center [516, 193] width 15 height 15
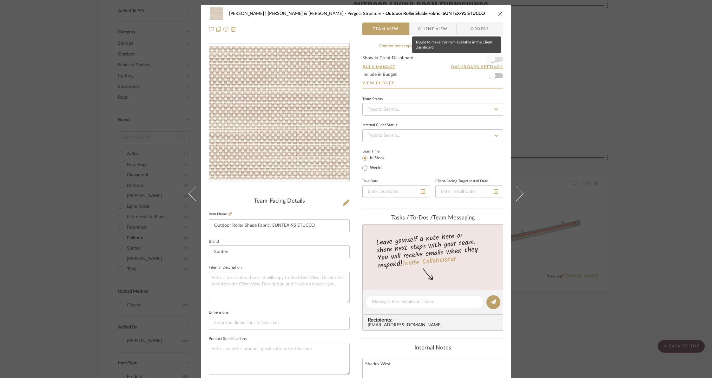
click at [494, 60] on span "button" at bounding box center [493, 59] width 14 height 14
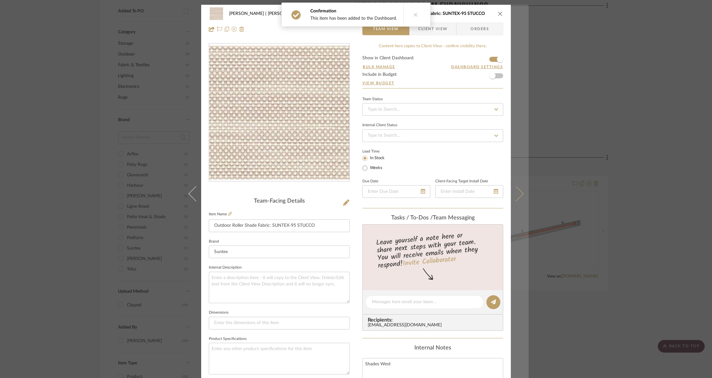
click at [519, 194] on icon at bounding box center [516, 193] width 15 height 15
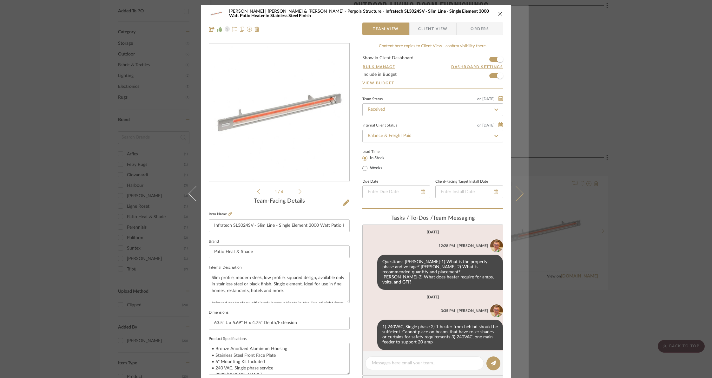
click at [517, 193] on icon at bounding box center [516, 193] width 15 height 15
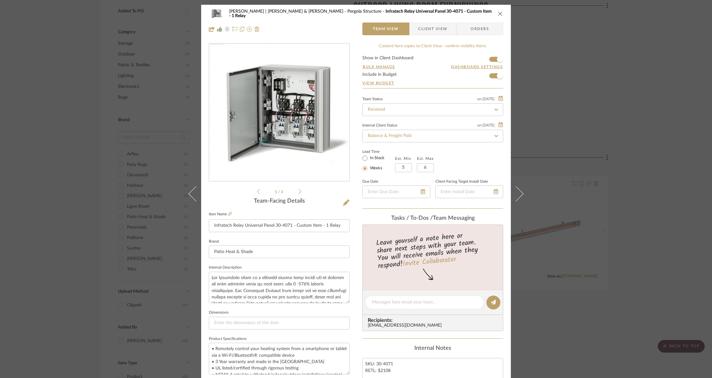
click at [500, 13] on icon "close" at bounding box center [500, 13] width 5 height 5
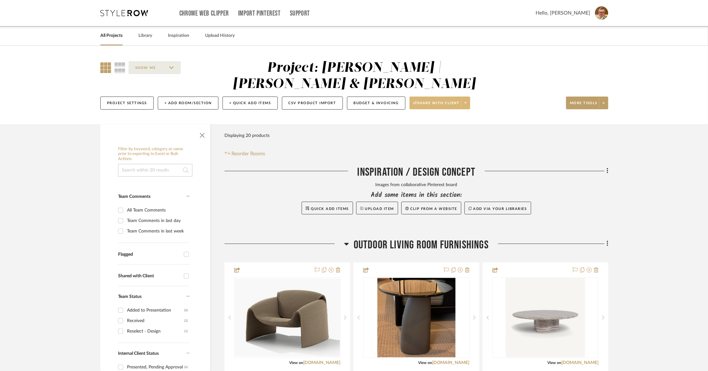
click at [465, 101] on icon at bounding box center [465, 102] width 2 height 3
click at [449, 105] on span "Preview Client Dashboard" at bounding box center [442, 104] width 54 height 5
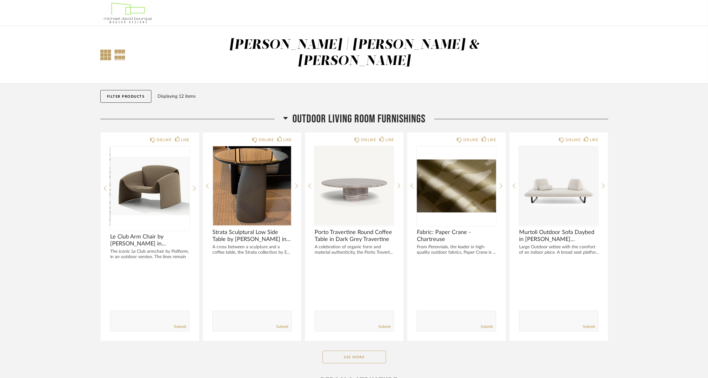
click at [105, 50] on div at bounding box center [105, 55] width 11 height 11
